Goal: Information Seeking & Learning: Learn about a topic

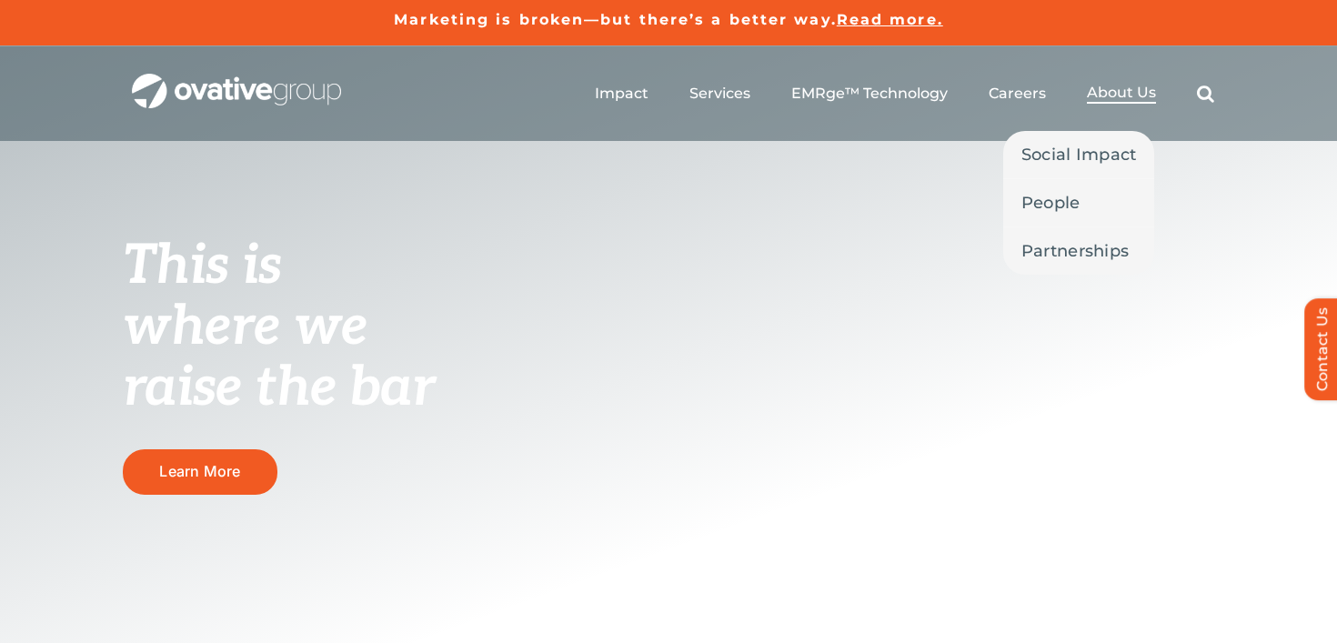
click at [1112, 102] on link "About Us" at bounding box center [1121, 94] width 69 height 20
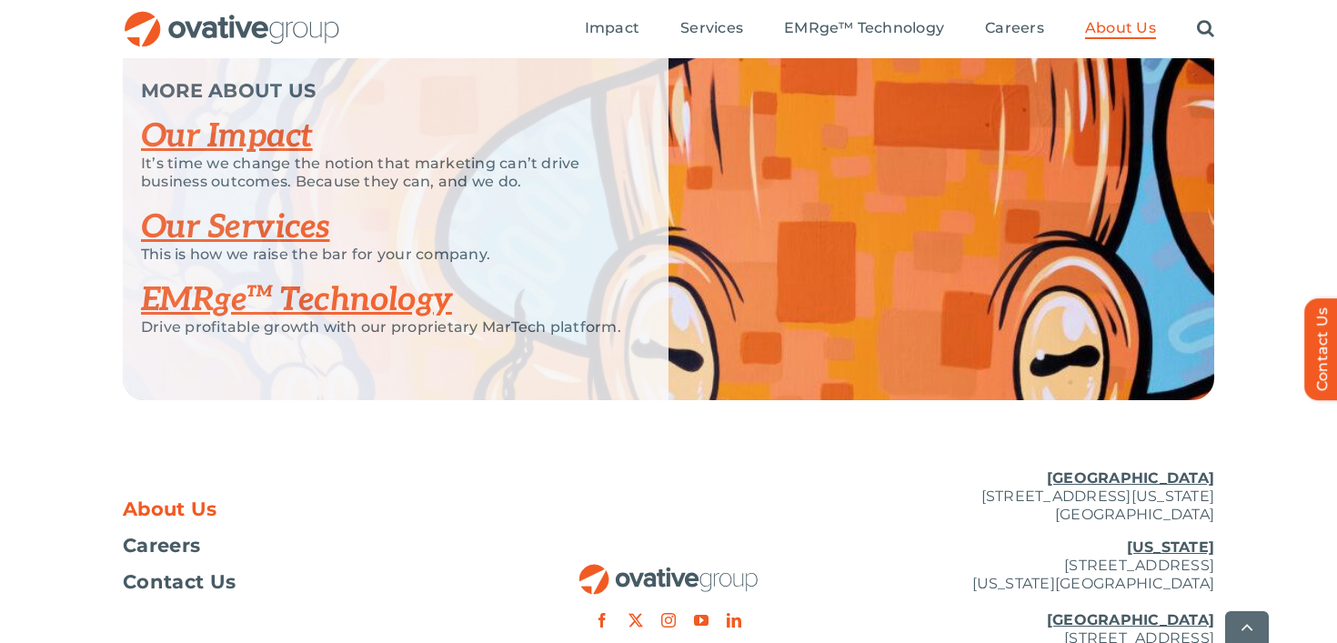
scroll to position [4037, 0]
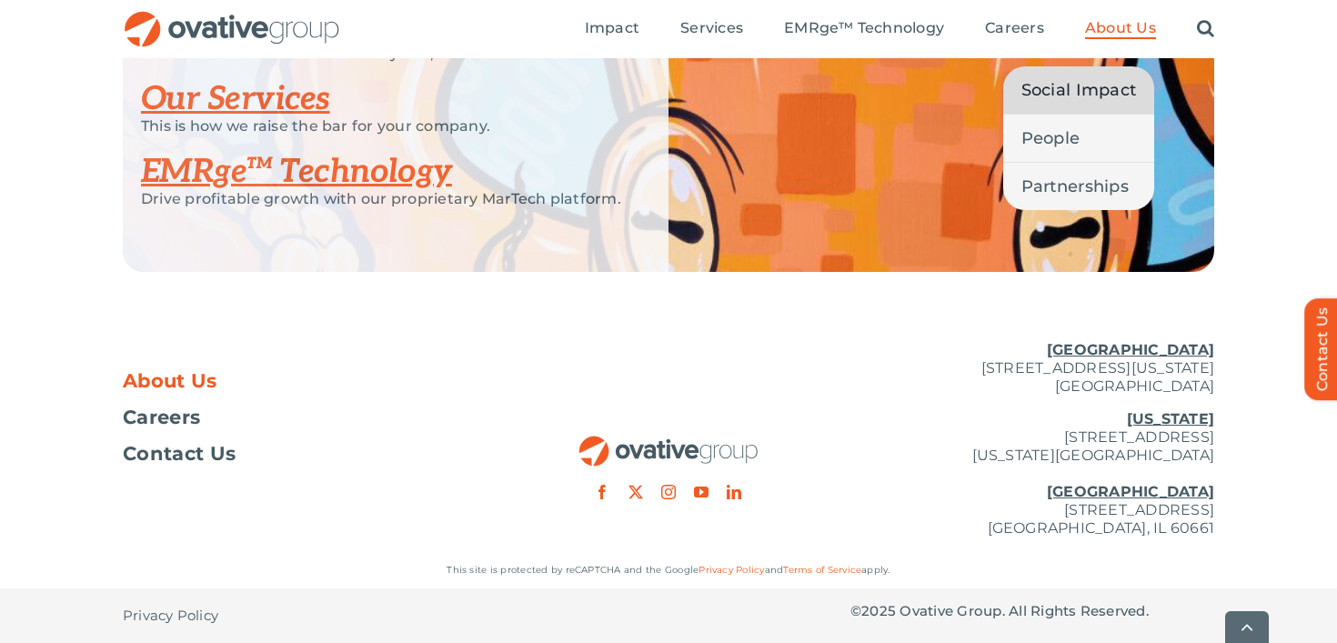
click at [1083, 86] on span "Social Impact" at bounding box center [1080, 89] width 116 height 25
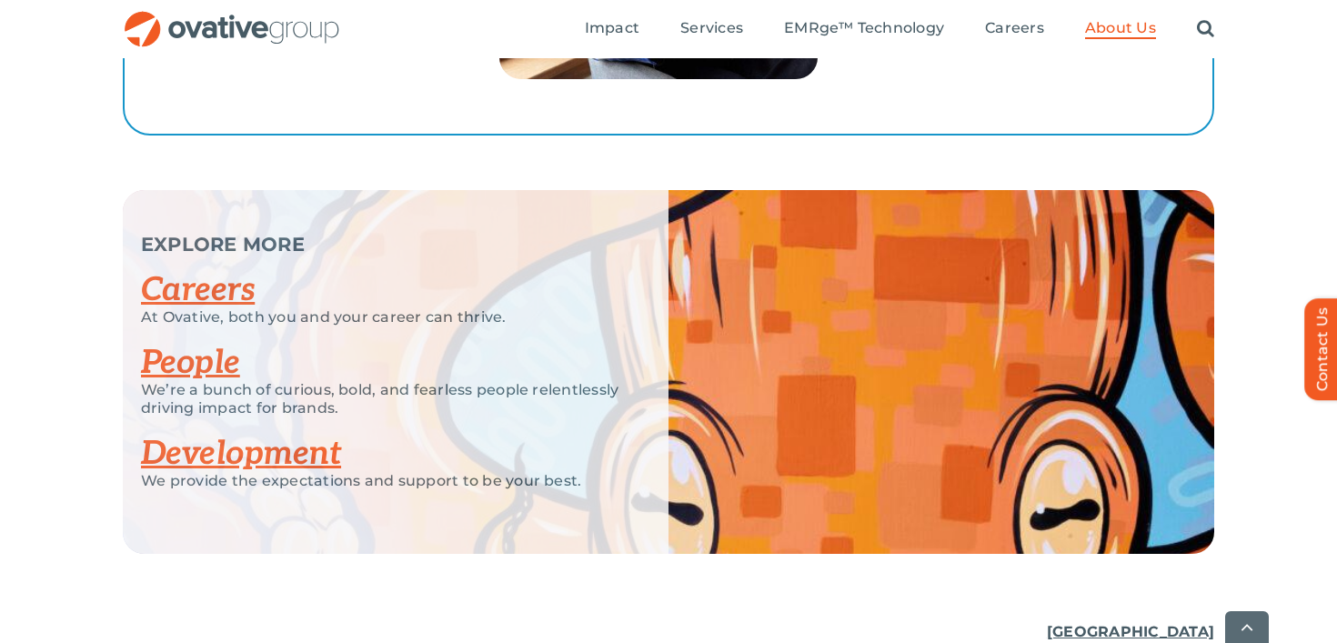
scroll to position [3696, 0]
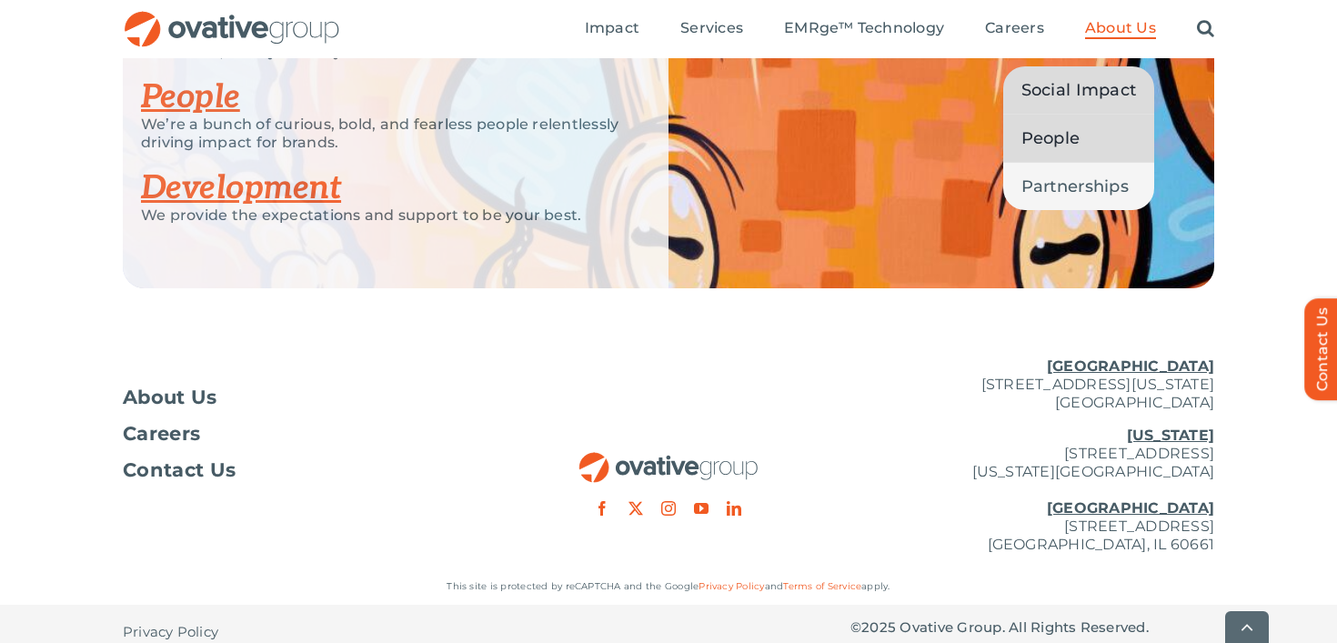
click at [1074, 124] on link "People" at bounding box center [1079, 138] width 152 height 47
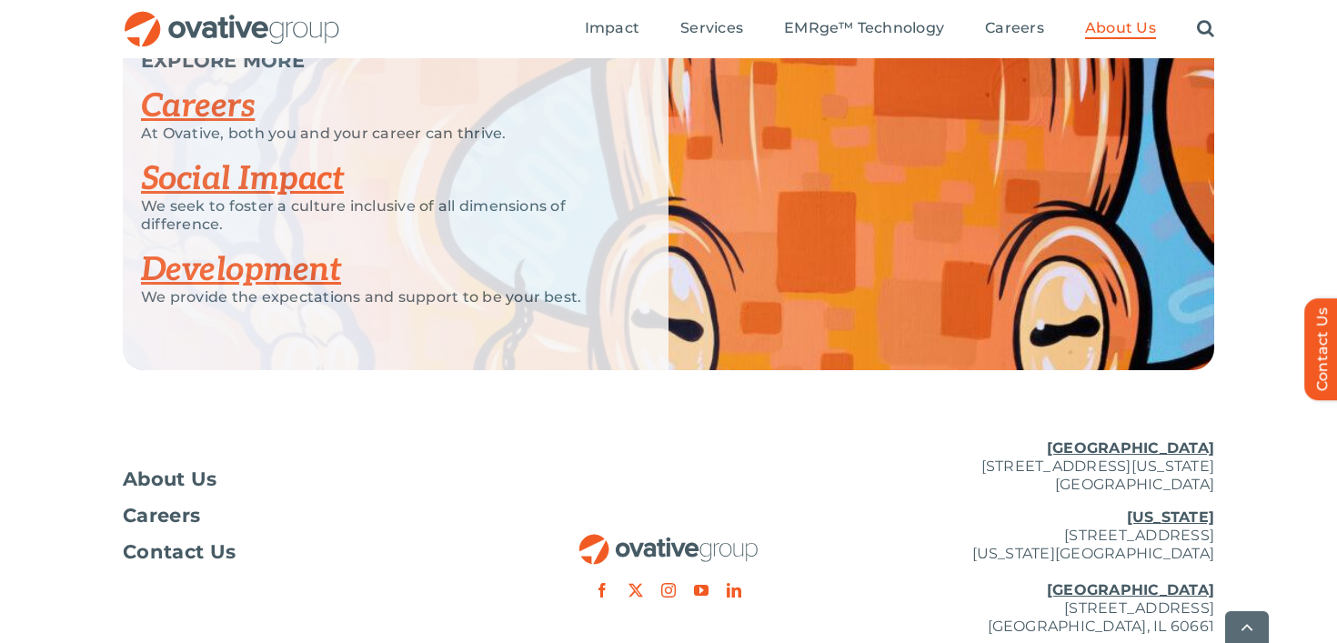
scroll to position [2559, 0]
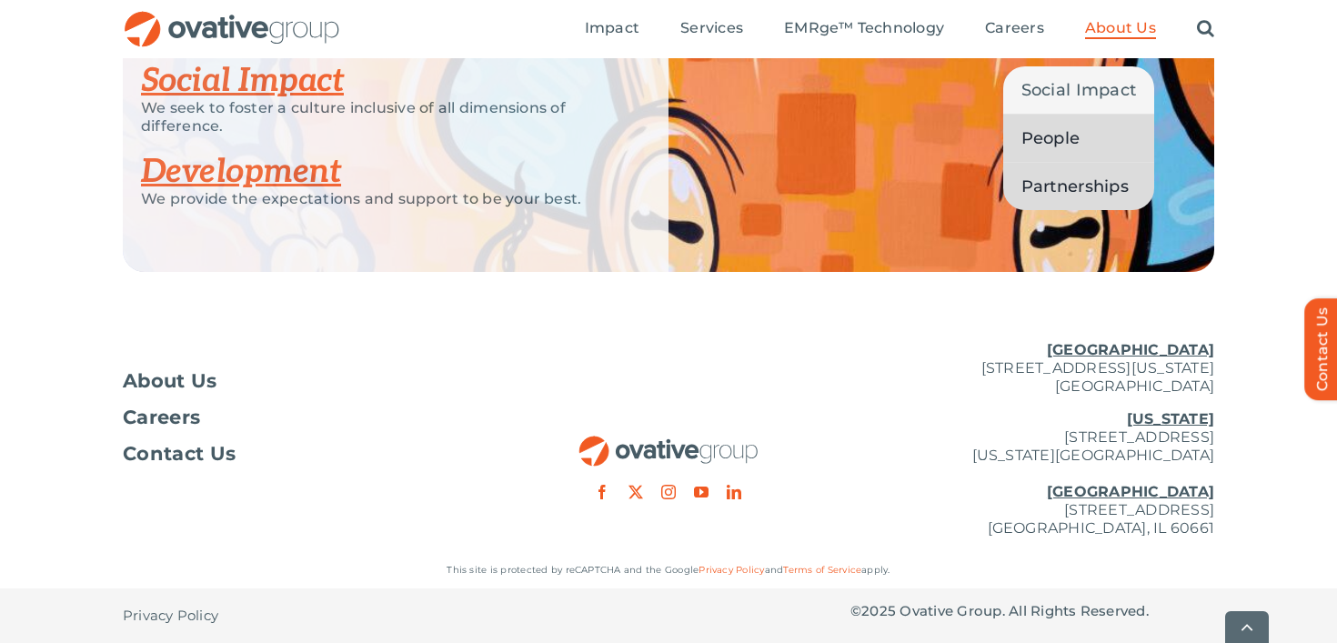
click at [1075, 178] on span "Partnerships" at bounding box center [1075, 186] width 107 height 25
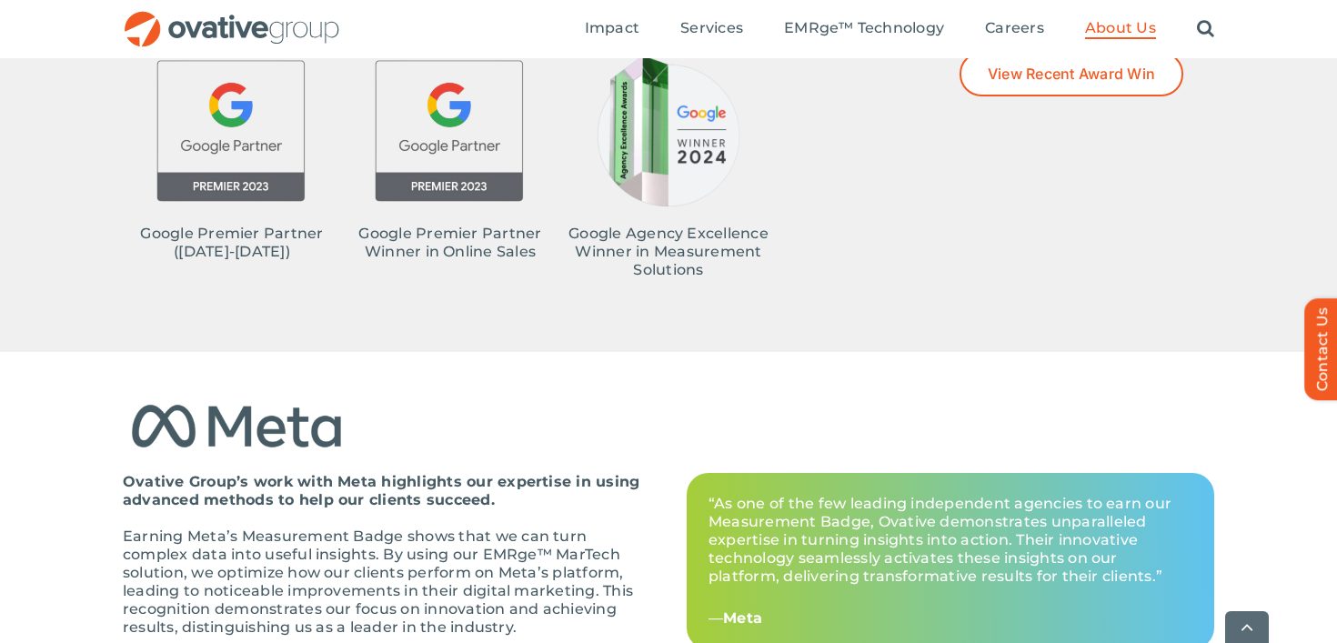
scroll to position [1319, 0]
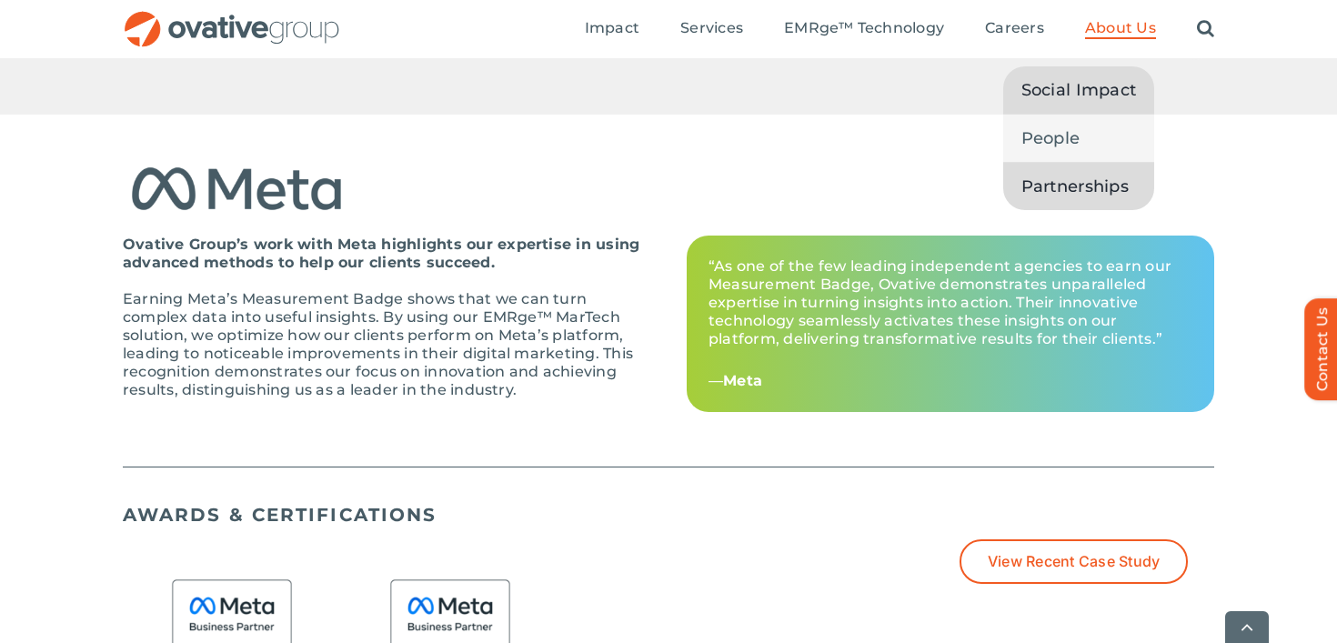
click at [1098, 90] on span "Social Impact" at bounding box center [1080, 89] width 116 height 25
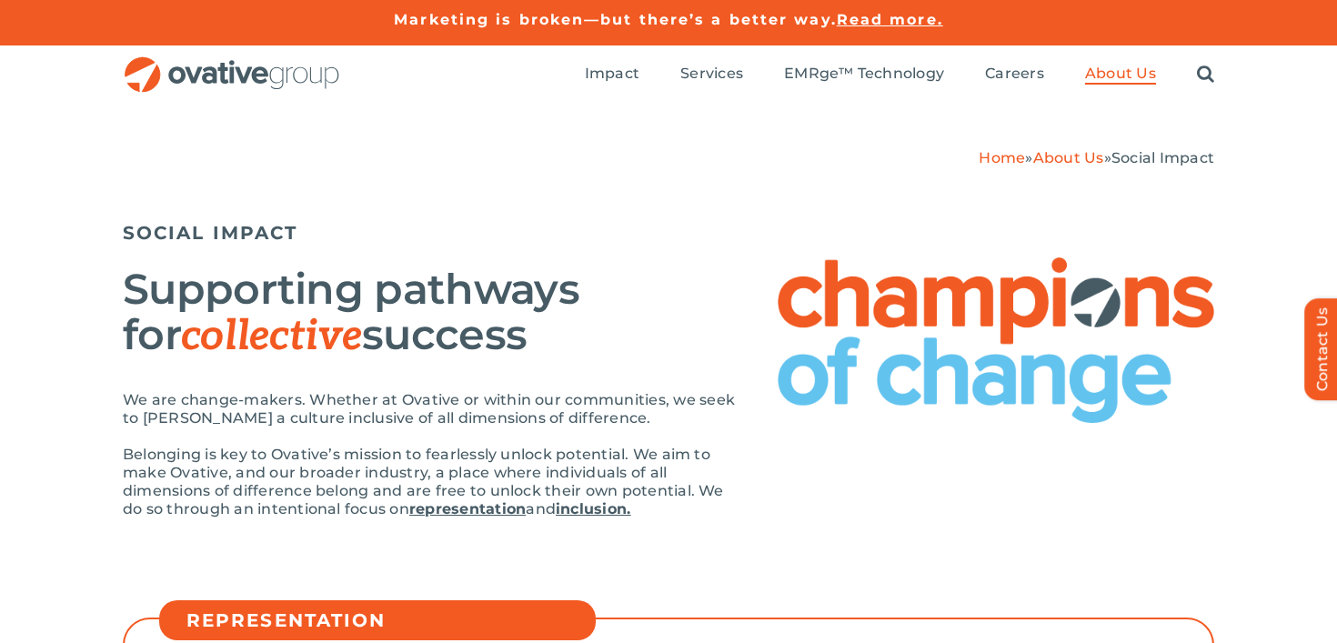
click at [255, 81] on img "OG_Full_horizontal_RGB" at bounding box center [232, 74] width 218 height 37
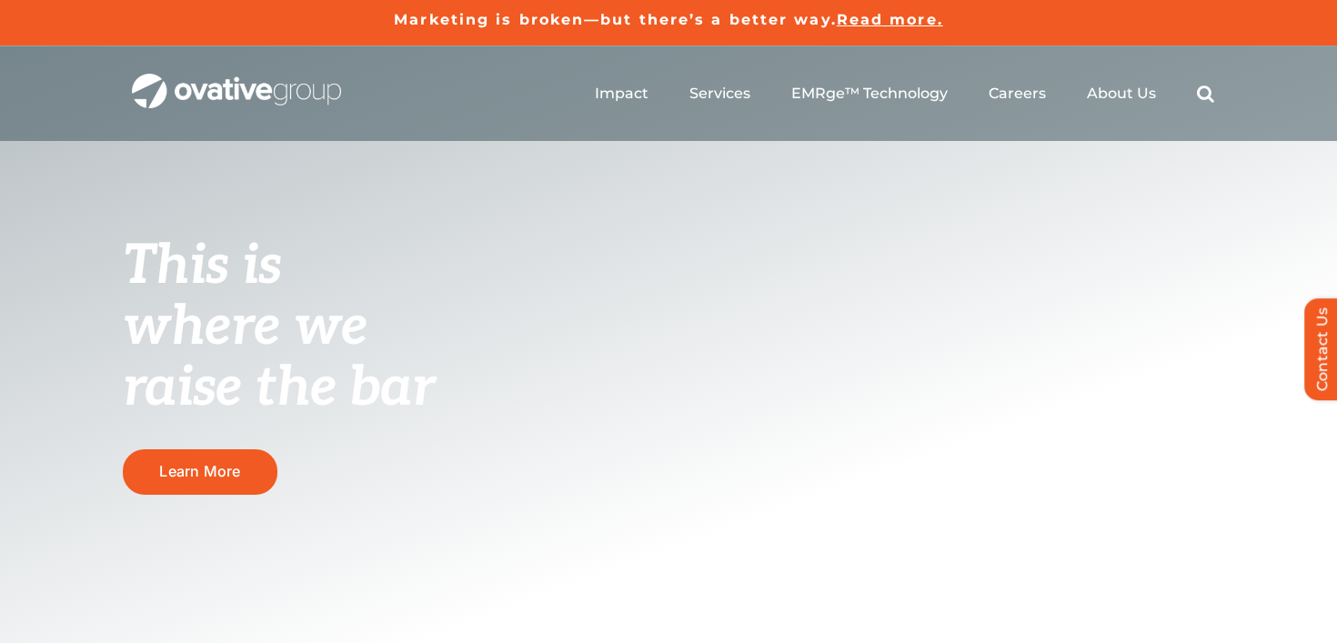
click at [886, 24] on span "Read more." at bounding box center [890, 19] width 106 height 17
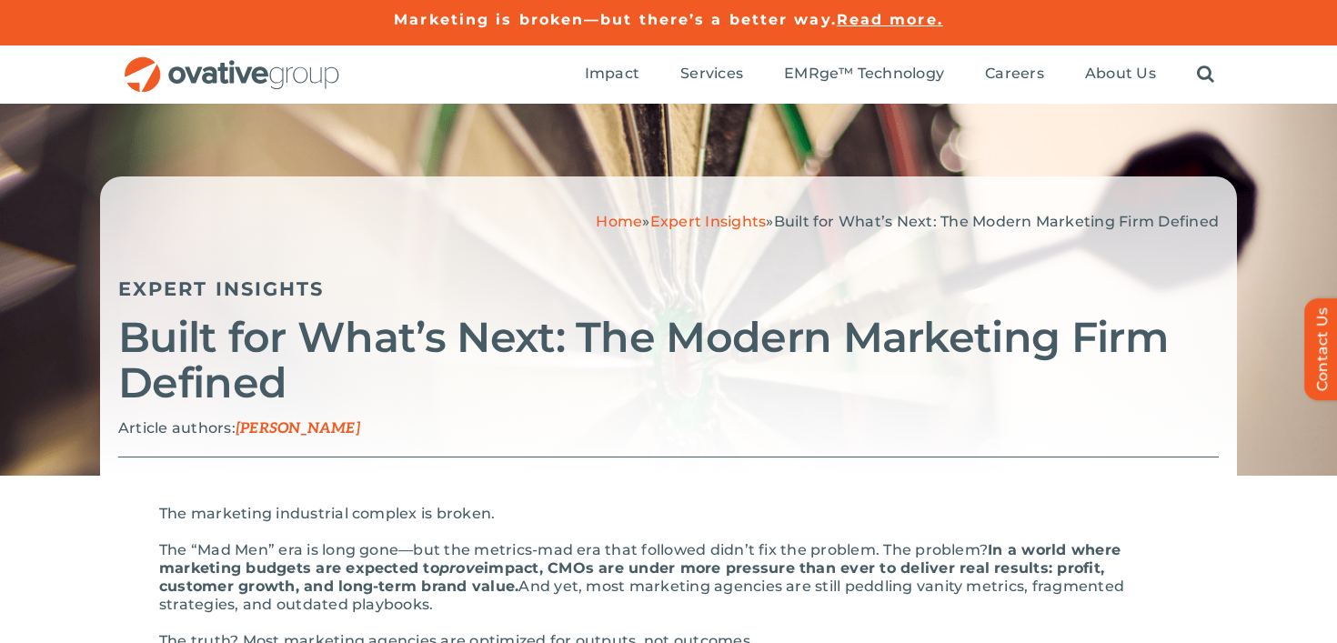
click at [246, 87] on img "OG_Full_horizontal_RGB" at bounding box center [232, 74] width 218 height 37
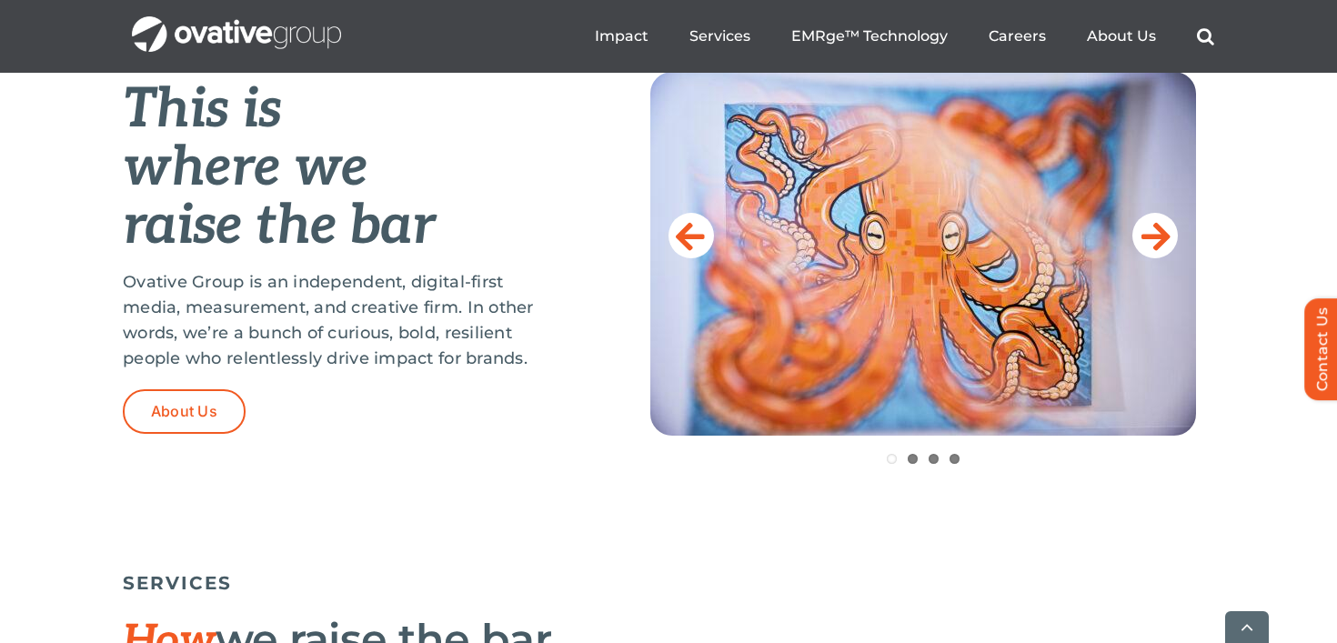
scroll to position [770, 0]
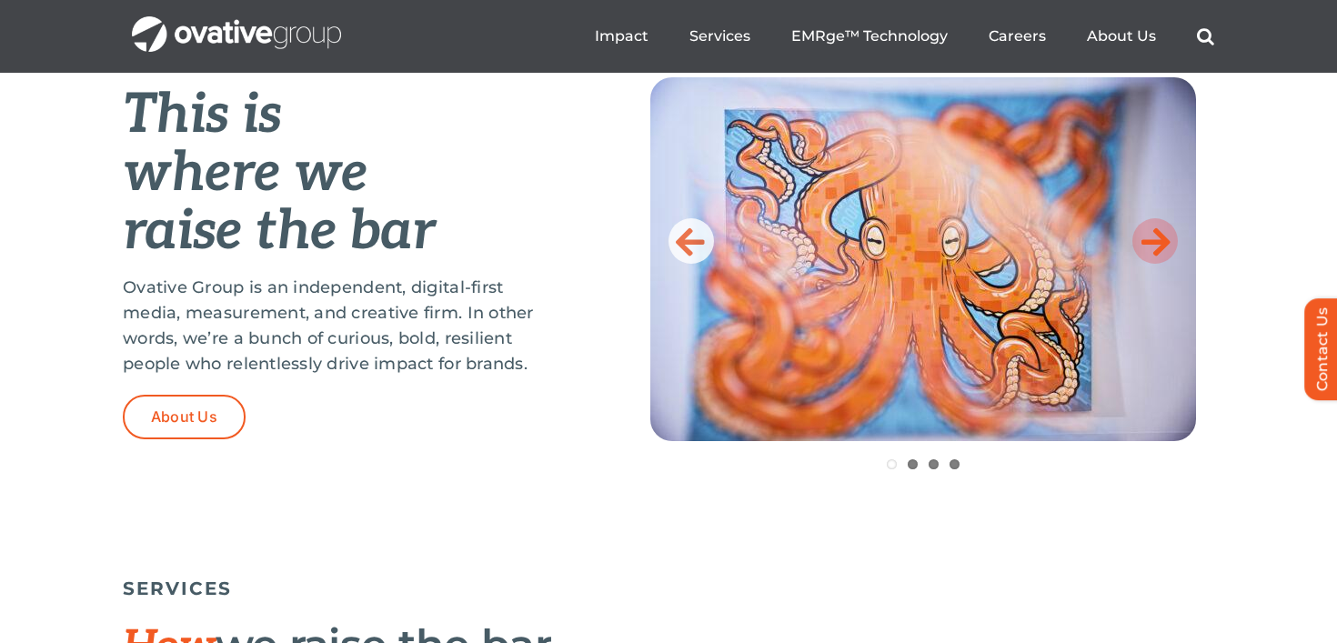
click at [1161, 241] on icon at bounding box center [1156, 241] width 29 height 36
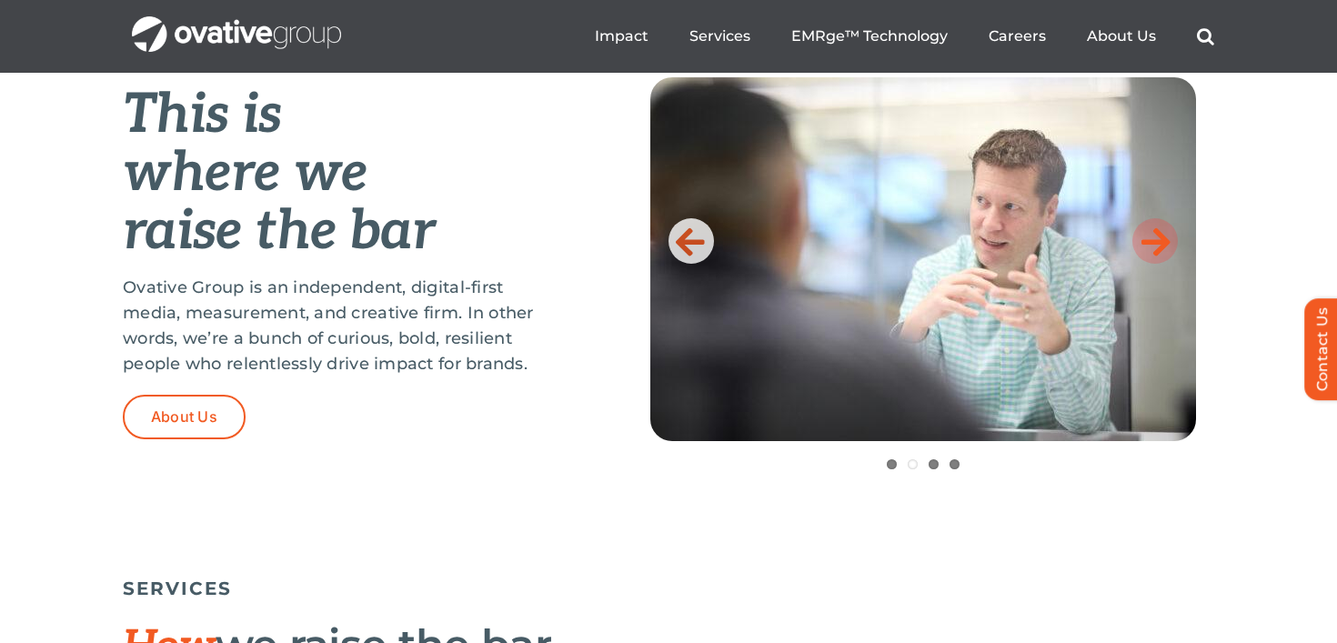
click at [1161, 241] on icon at bounding box center [1156, 241] width 29 height 36
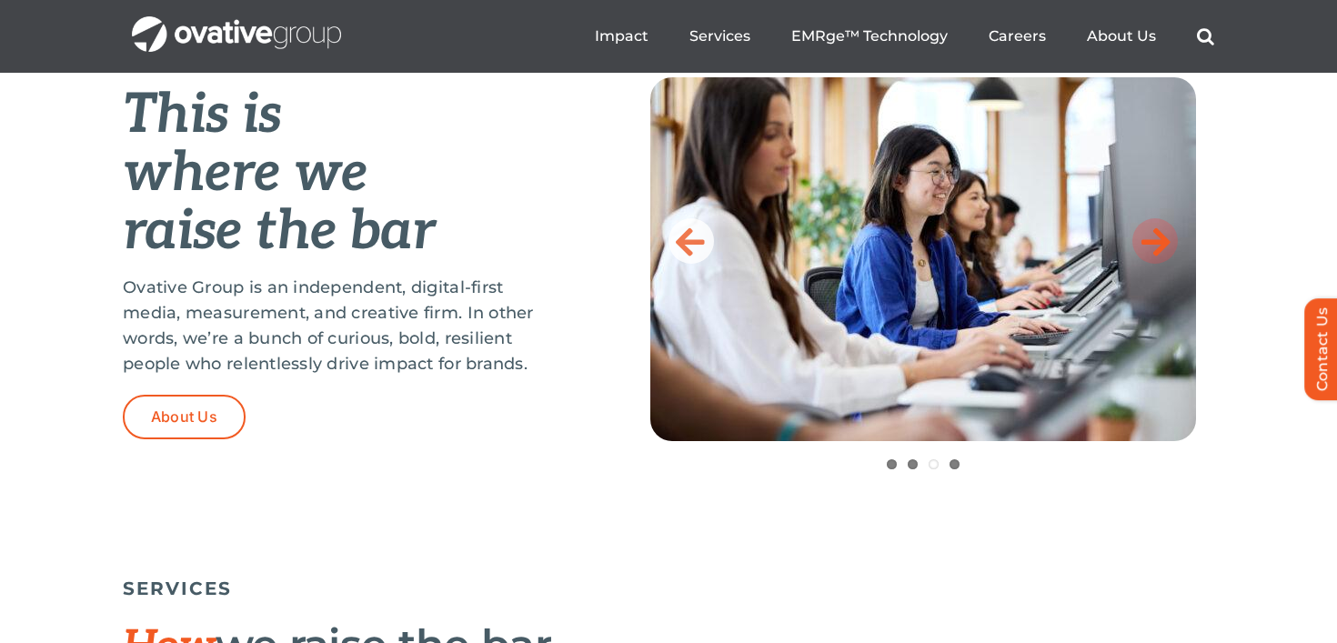
click at [1146, 237] on icon at bounding box center [1156, 241] width 29 height 36
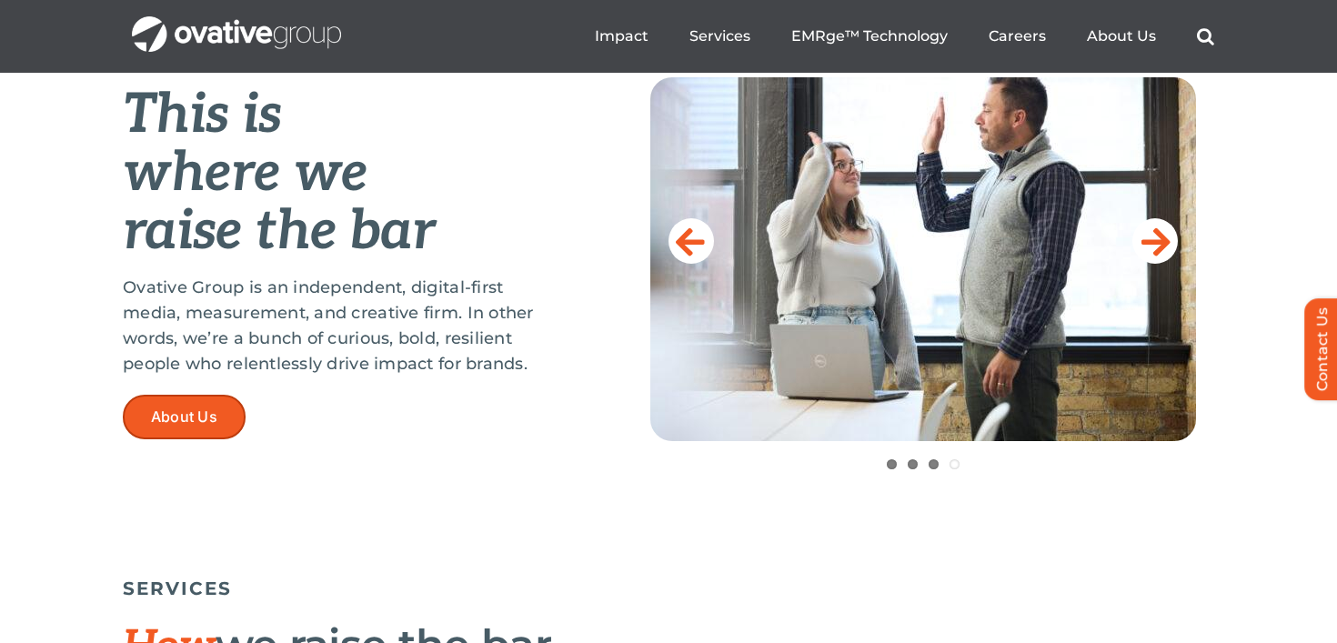
click at [186, 414] on span "About Us" at bounding box center [184, 416] width 66 height 17
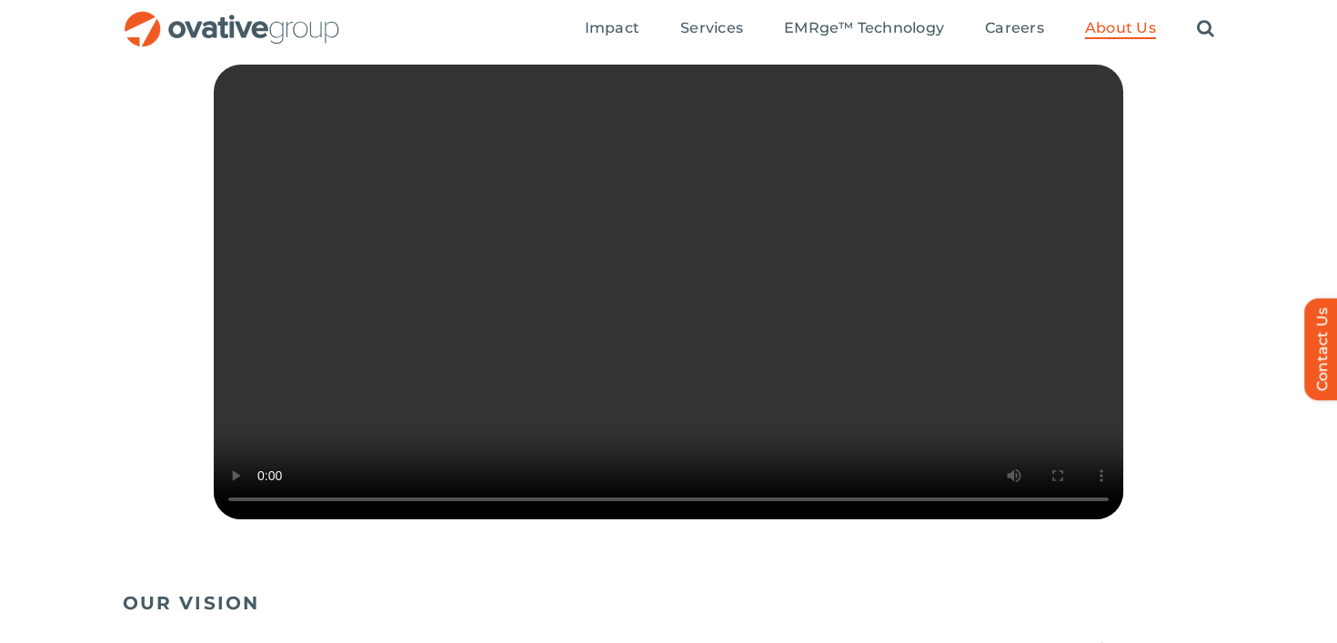
scroll to position [498, 0]
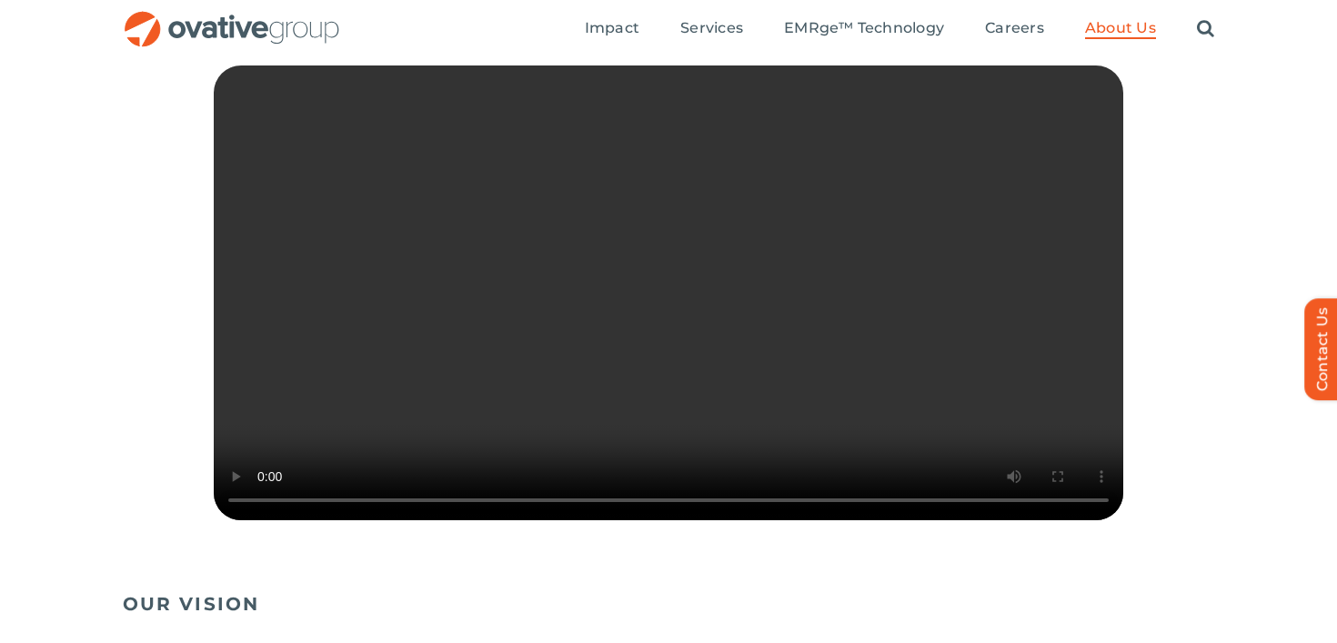
click at [1143, 503] on div "Sorry, your browser doesn't support embedded videos." at bounding box center [669, 298] width 1092 height 464
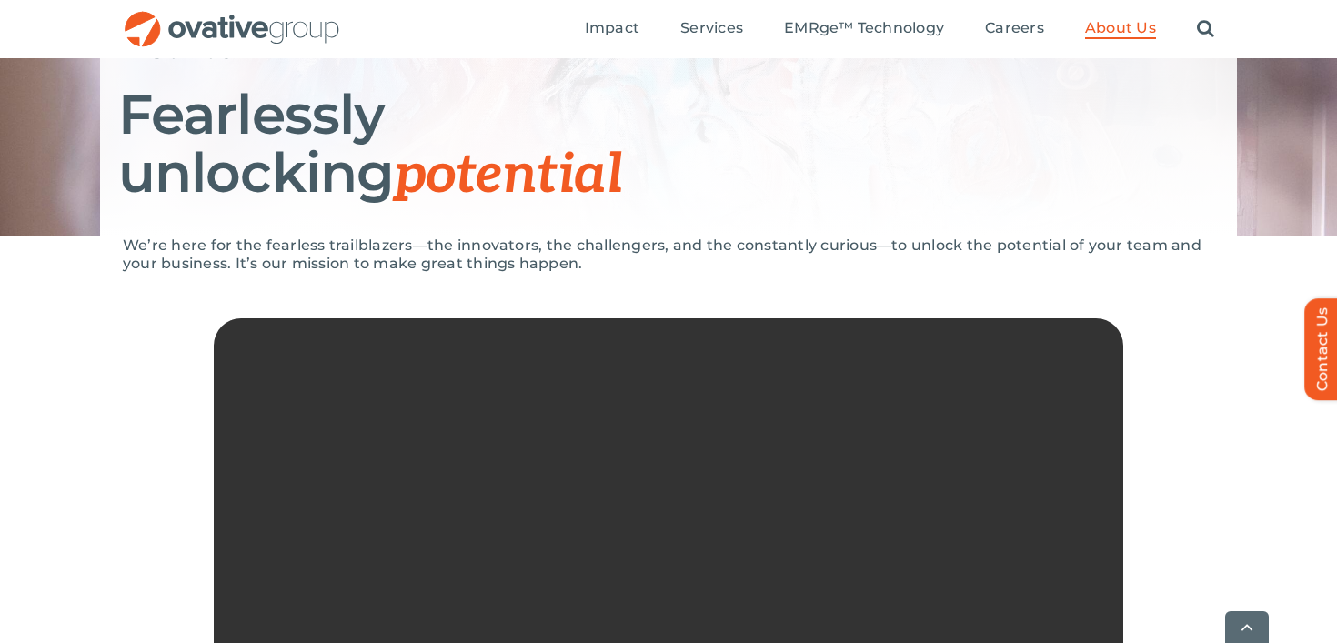
scroll to position [0, 0]
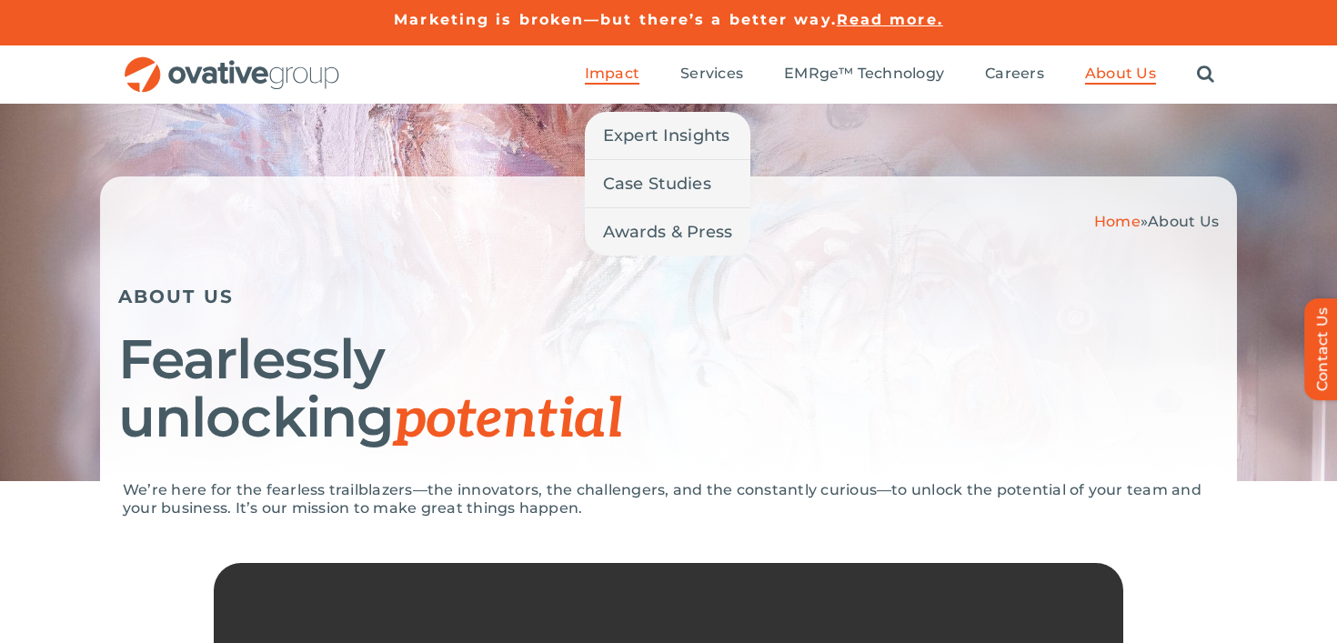
click at [615, 77] on span "Impact" at bounding box center [612, 74] width 55 height 18
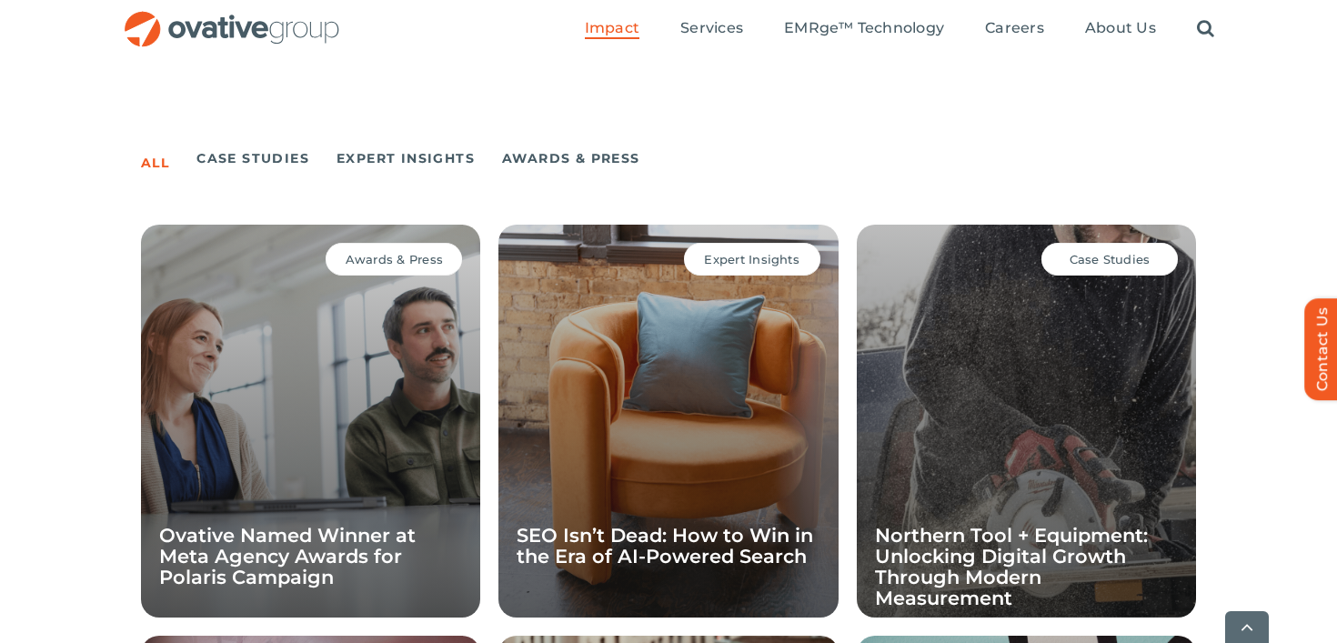
scroll to position [1225, 0]
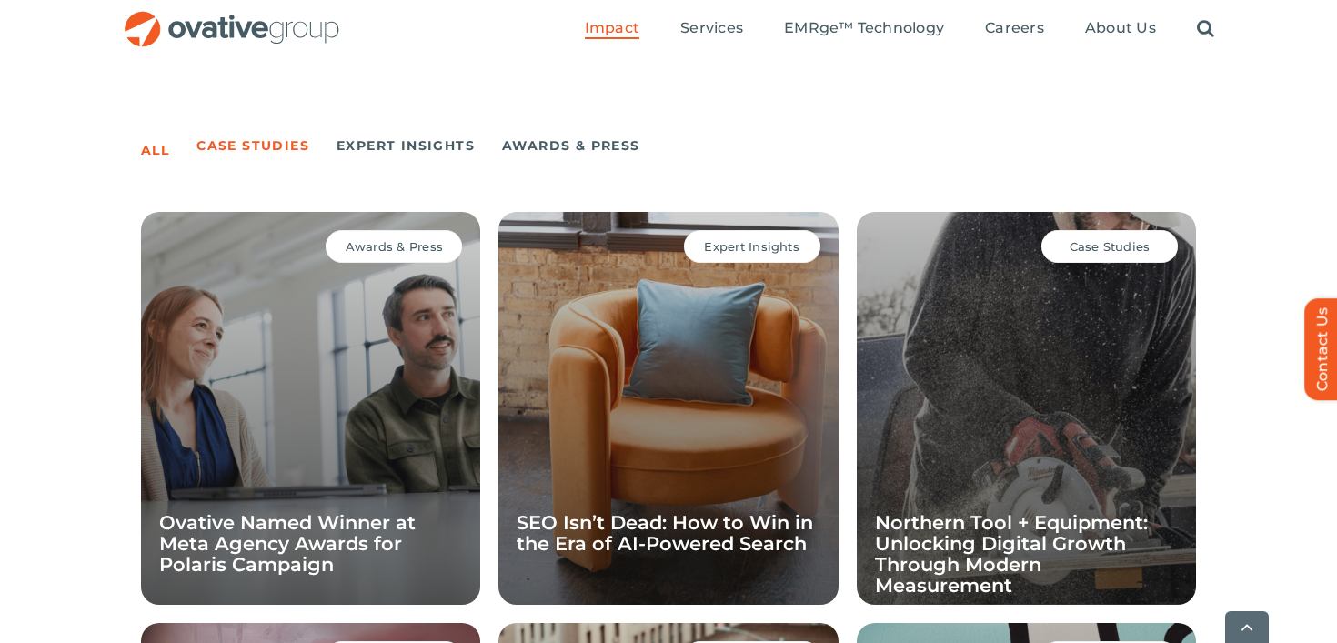
click at [264, 151] on link "Case Studies" at bounding box center [253, 145] width 113 height 25
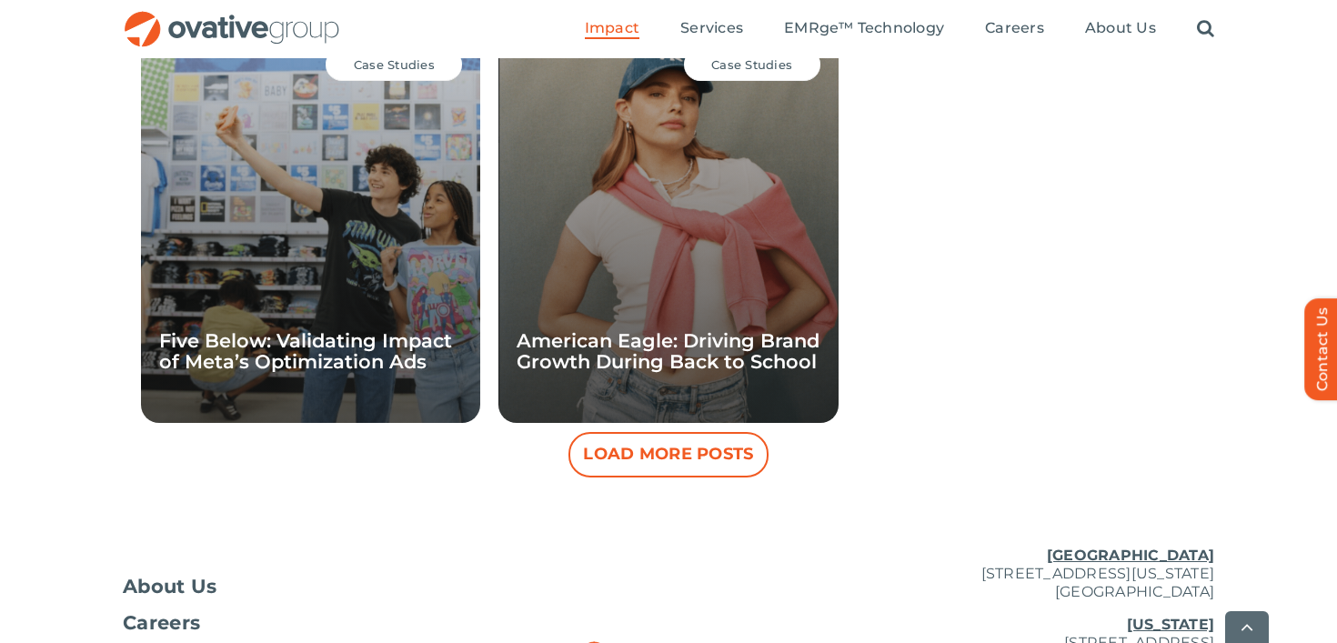
scroll to position [1983, 0]
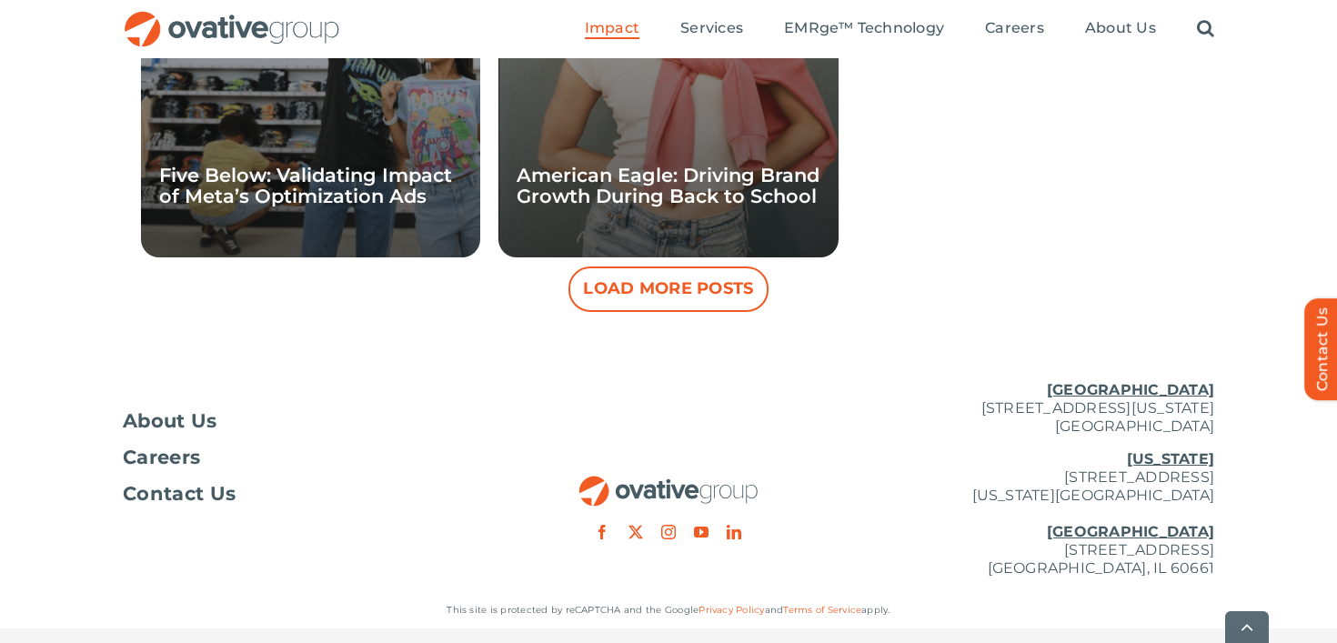
click at [854, 9] on ul "Impact Expert Insights Case Studies Awards & Press Services Media Measurement C…" at bounding box center [900, 29] width 630 height 58
